Goal: Task Accomplishment & Management: Use online tool/utility

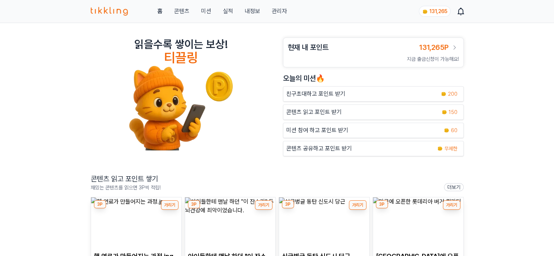
click at [273, 13] on link "관리자" at bounding box center [278, 11] width 15 height 9
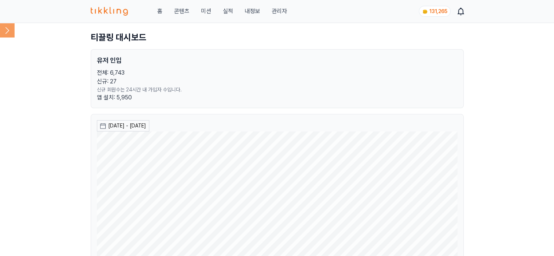
click at [9, 33] on icon at bounding box center [7, 30] width 15 height 15
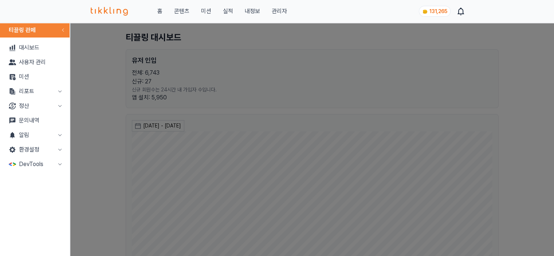
click at [32, 93] on button "리포트" at bounding box center [35, 91] width 64 height 15
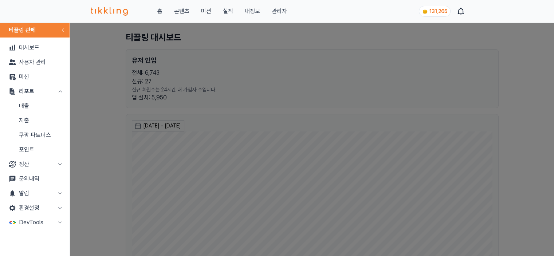
click at [208, 8] on button "미션" at bounding box center [206, 11] width 10 height 9
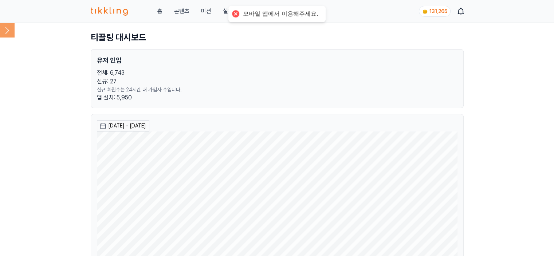
click at [7, 30] on icon at bounding box center [7, 30] width 15 height 15
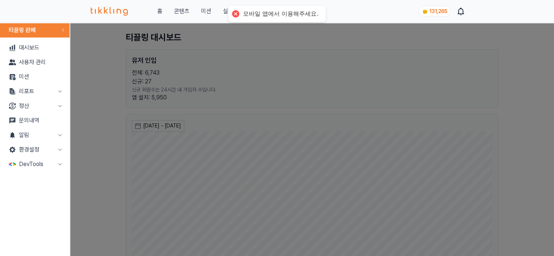
click at [32, 90] on button "리포트" at bounding box center [35, 91] width 64 height 15
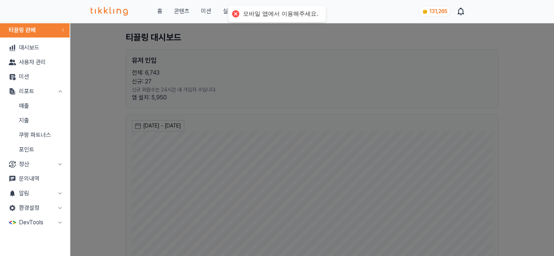
click at [27, 109] on link "매출" at bounding box center [35, 106] width 64 height 15
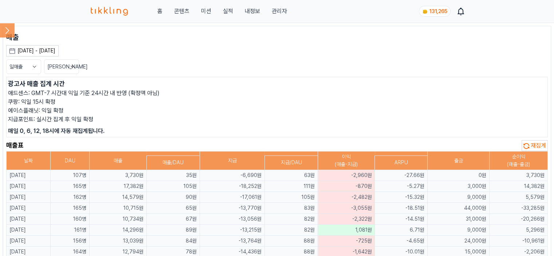
click at [3, 30] on icon at bounding box center [7, 30] width 15 height 15
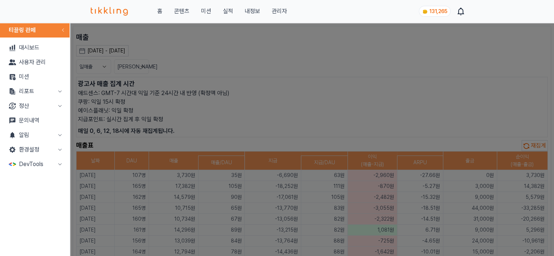
click at [22, 99] on button "정산" at bounding box center [35, 106] width 64 height 15
click at [28, 94] on button "리포트" at bounding box center [35, 91] width 64 height 15
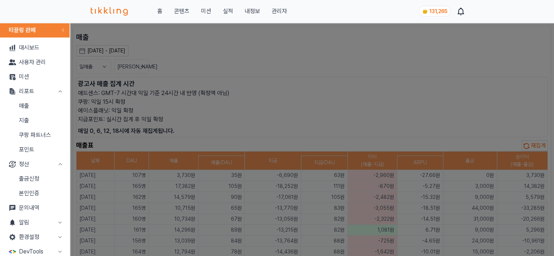
click at [29, 118] on link "지출" at bounding box center [35, 120] width 64 height 15
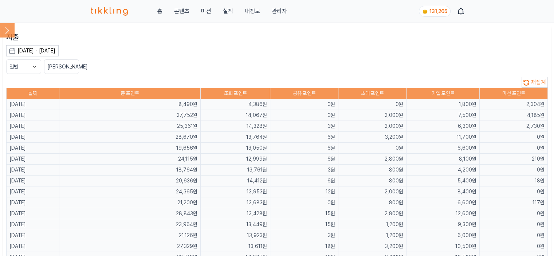
click at [530, 83] on button "재집계" at bounding box center [535, 82] width 26 height 11
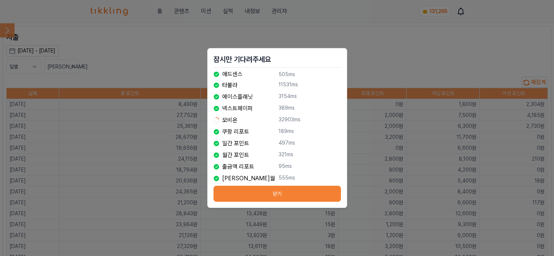
click at [259, 193] on button "닫기" at bounding box center [277, 194] width 128 height 16
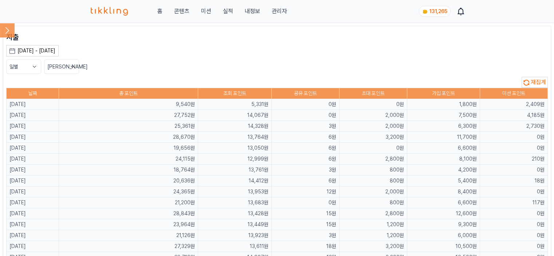
click at [249, 59] on div "일별 [PERSON_NAME]" at bounding box center [277, 66] width 542 height 15
click at [9, 24] on icon at bounding box center [7, 30] width 15 height 15
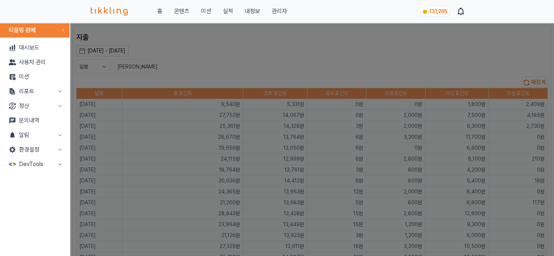
click at [23, 94] on button "리포트" at bounding box center [35, 91] width 64 height 15
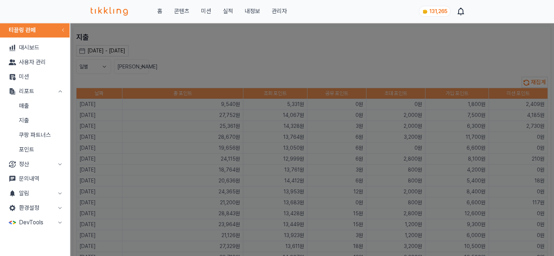
click at [31, 106] on link "매출" at bounding box center [35, 106] width 64 height 15
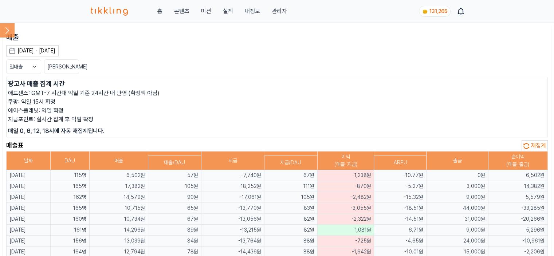
click at [4, 31] on icon at bounding box center [7, 30] width 15 height 15
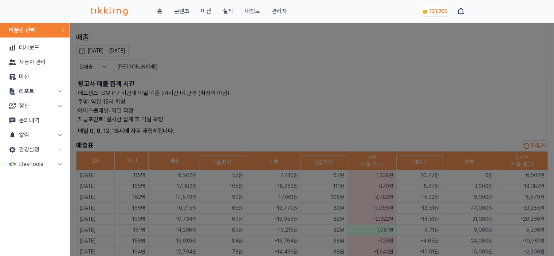
click at [19, 90] on button "리포트" at bounding box center [35, 91] width 64 height 15
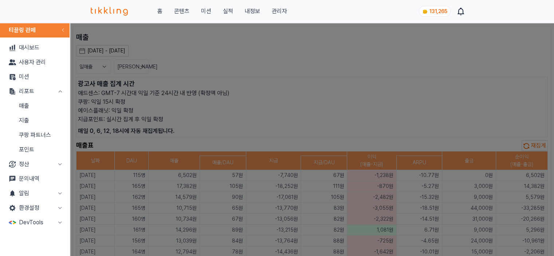
click at [26, 120] on link "지출" at bounding box center [35, 120] width 64 height 15
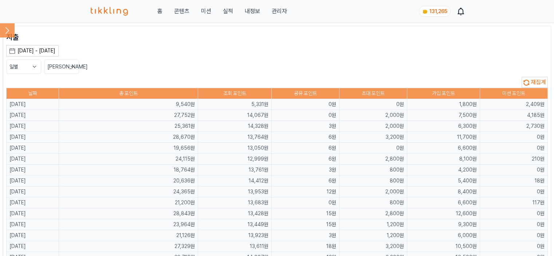
click at [546, 81] on button "재집계" at bounding box center [535, 82] width 26 height 11
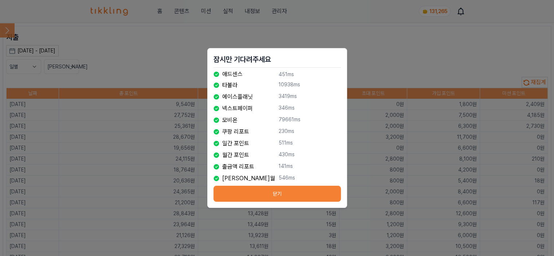
click at [300, 197] on button "닫기" at bounding box center [277, 194] width 128 height 16
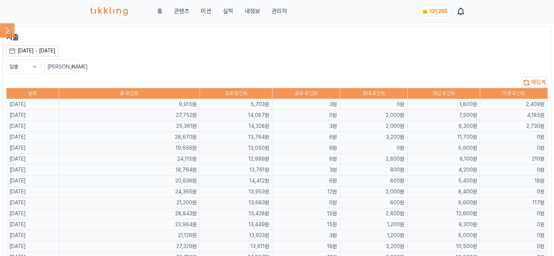
click at [310, 70] on div "일별 [PERSON_NAME]" at bounding box center [277, 66] width 542 height 15
